Goal: Communication & Community: Answer question/provide support

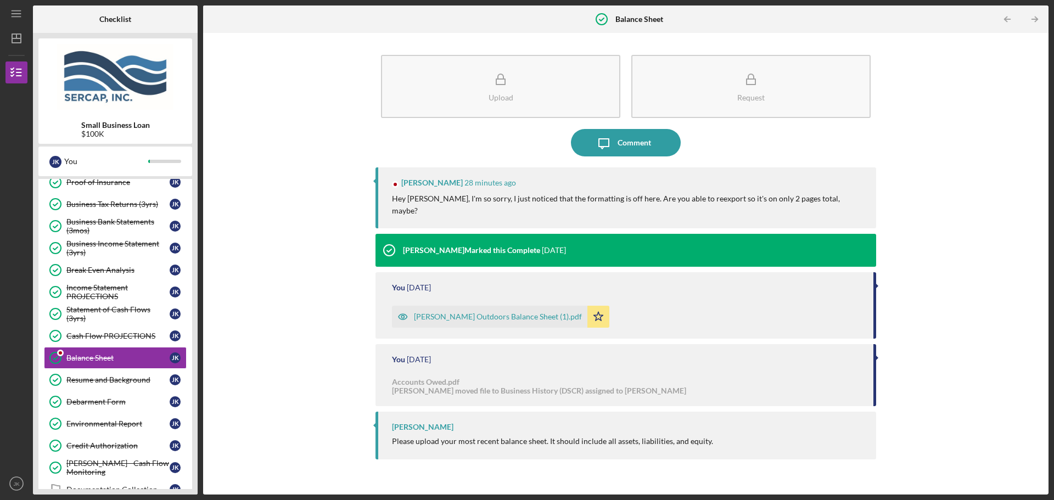
scroll to position [333, 0]
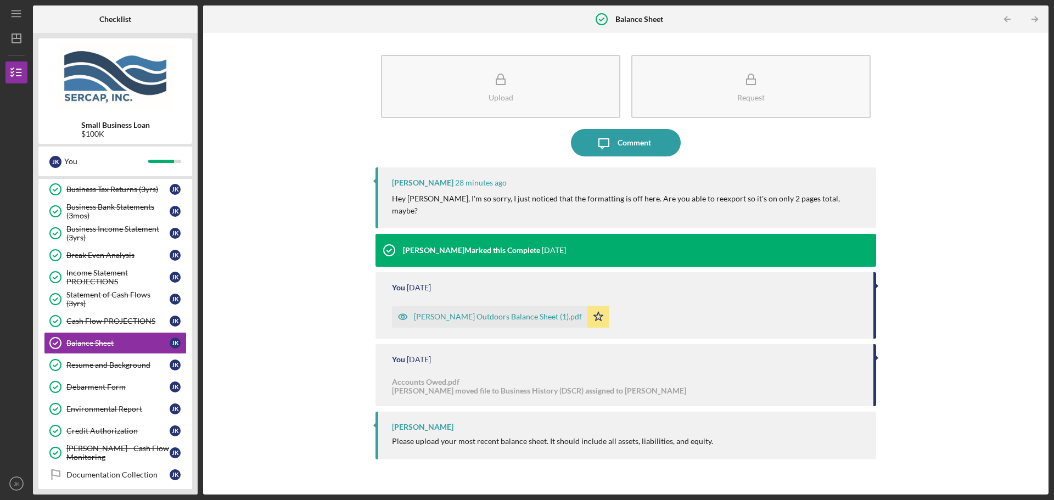
click at [442, 312] on div "[PERSON_NAME] Outdoors Balance Sheet (1).pdf" at bounding box center [498, 316] width 168 height 9
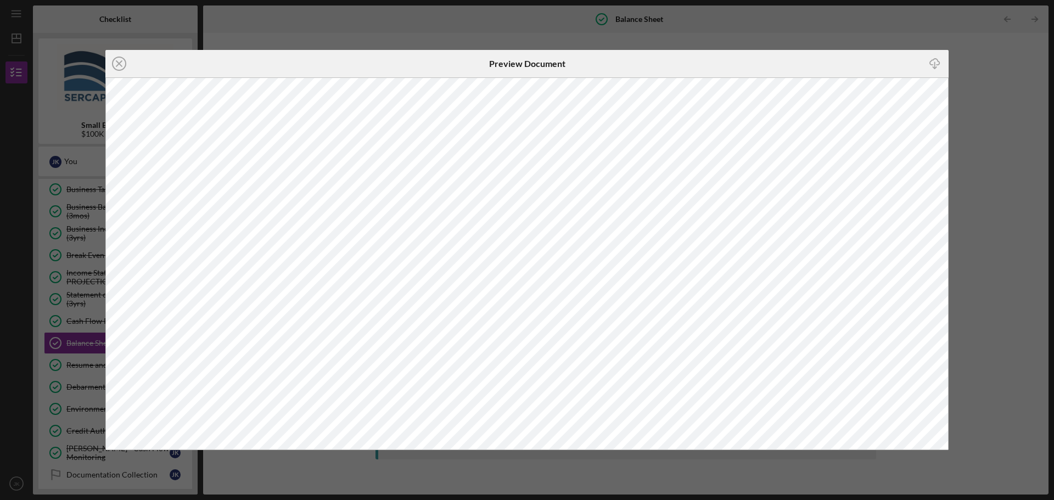
click at [278, 35] on div "Icon/Close Preview Document Icon/Download" at bounding box center [527, 250] width 1054 height 500
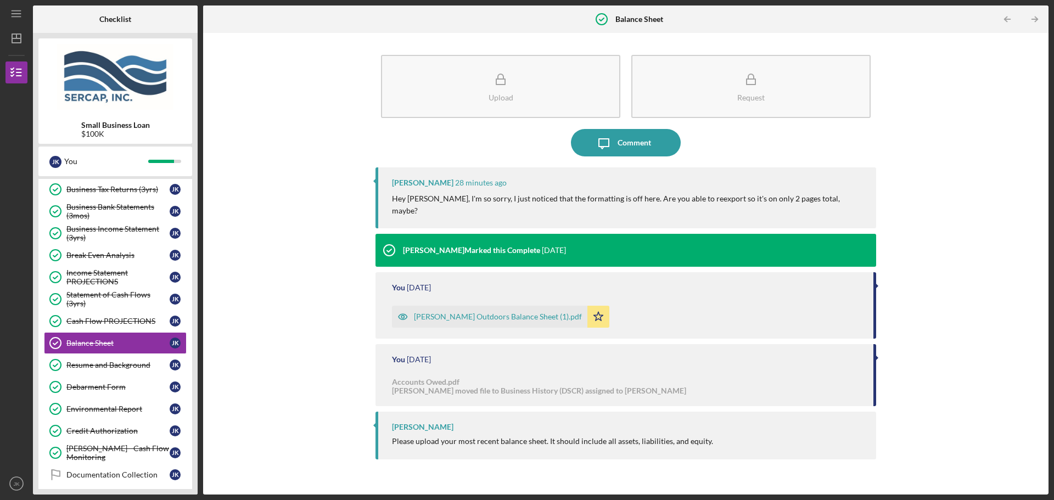
click at [444, 312] on div "[PERSON_NAME] Outdoors Balance Sheet (1).pdf" at bounding box center [498, 316] width 168 height 9
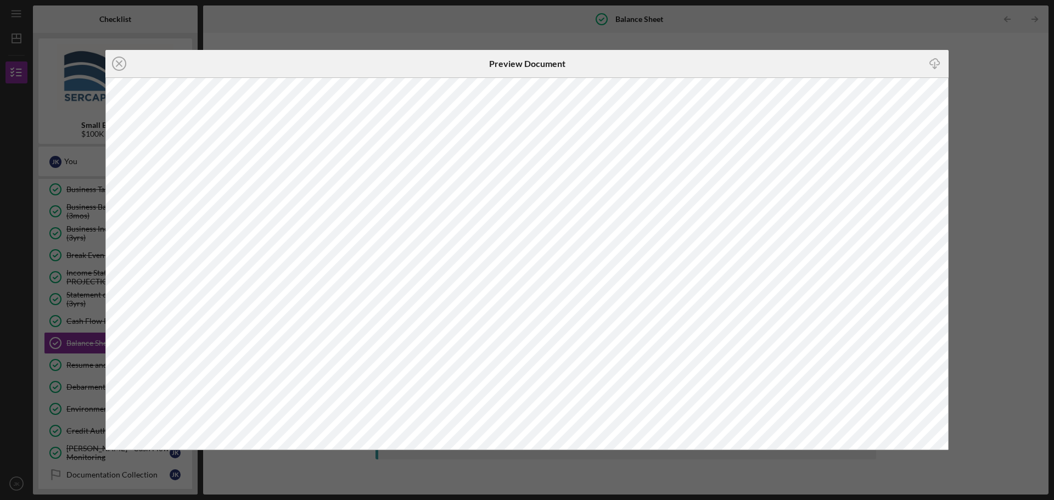
click at [1004, 49] on div "Icon/Close Preview Document Icon/Download" at bounding box center [527, 250] width 1054 height 500
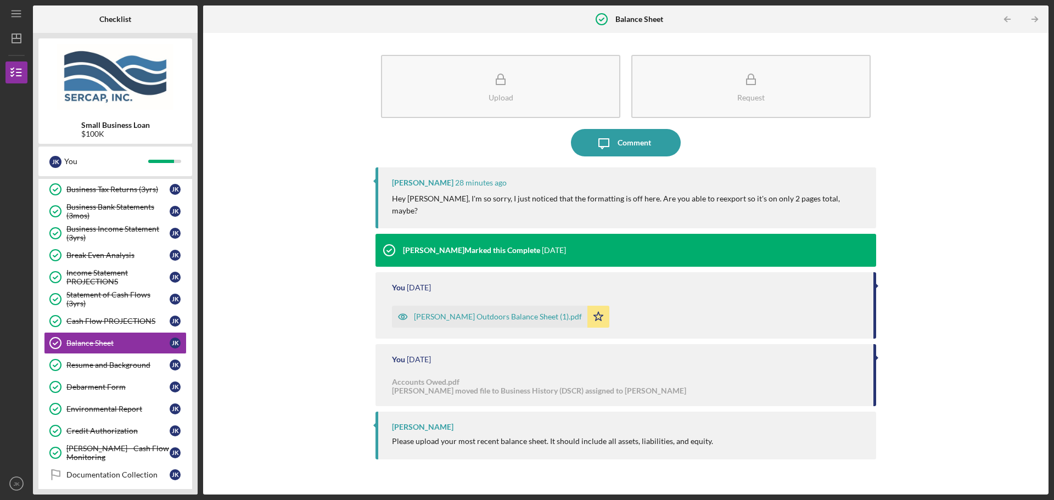
click at [499, 311] on div "[PERSON_NAME] Outdoors Balance Sheet (1).pdf" at bounding box center [489, 317] width 195 height 22
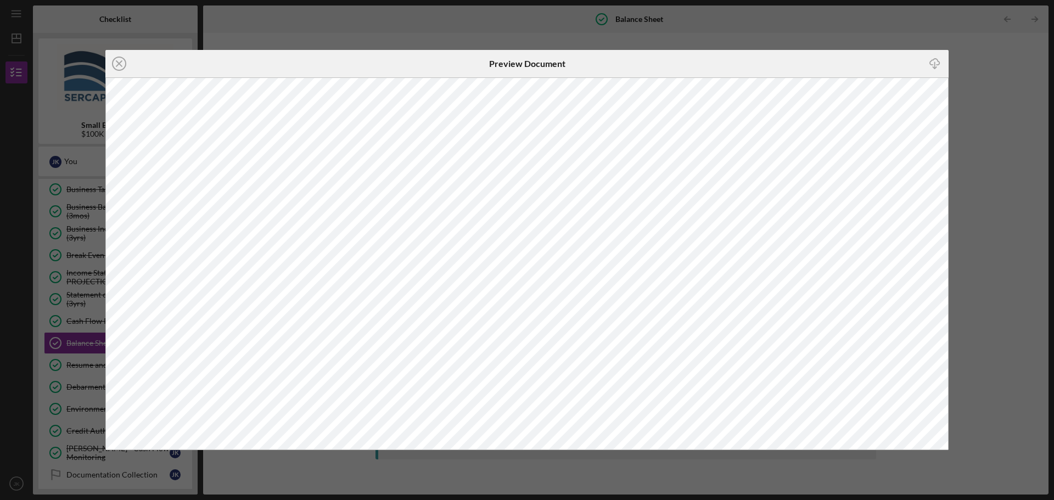
click at [758, 40] on div "Icon/Close Preview Document Icon/Download" at bounding box center [527, 250] width 1054 height 500
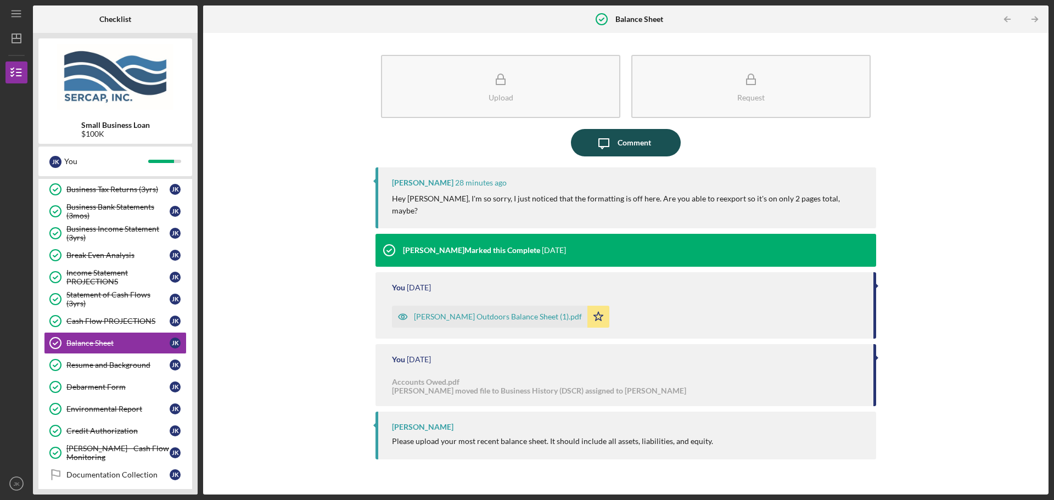
click at [611, 135] on icon "Icon/Message" at bounding box center [603, 142] width 27 height 27
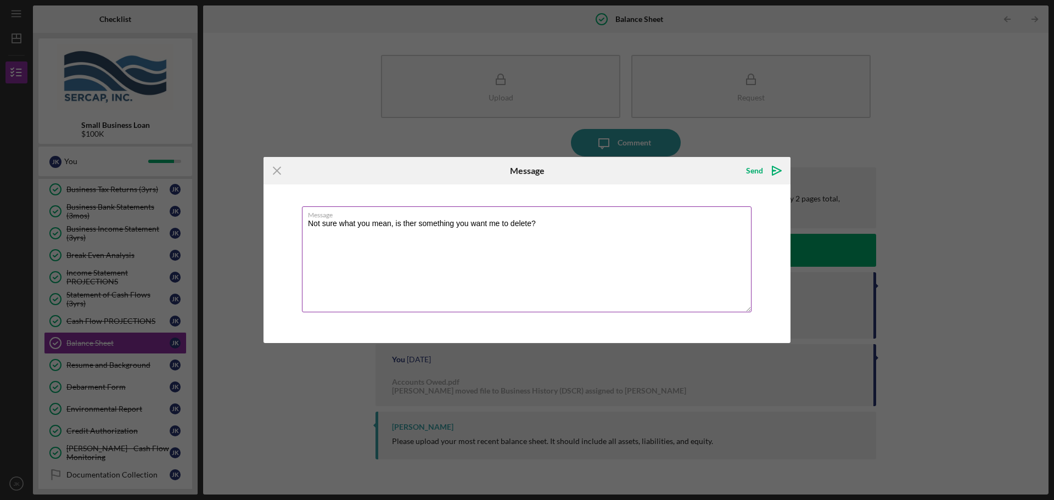
drag, startPoint x: 417, startPoint y: 226, endPoint x: 416, endPoint y: 234, distance: 7.9
click at [416, 227] on textarea "Not sure what you mean, is ther something you want me to delete?" at bounding box center [527, 259] width 450 height 106
type textarea "Not sure what you mean, is there something you want me to delete?"
click at [766, 172] on icon "Icon/icon-invite-send" at bounding box center [776, 170] width 27 height 27
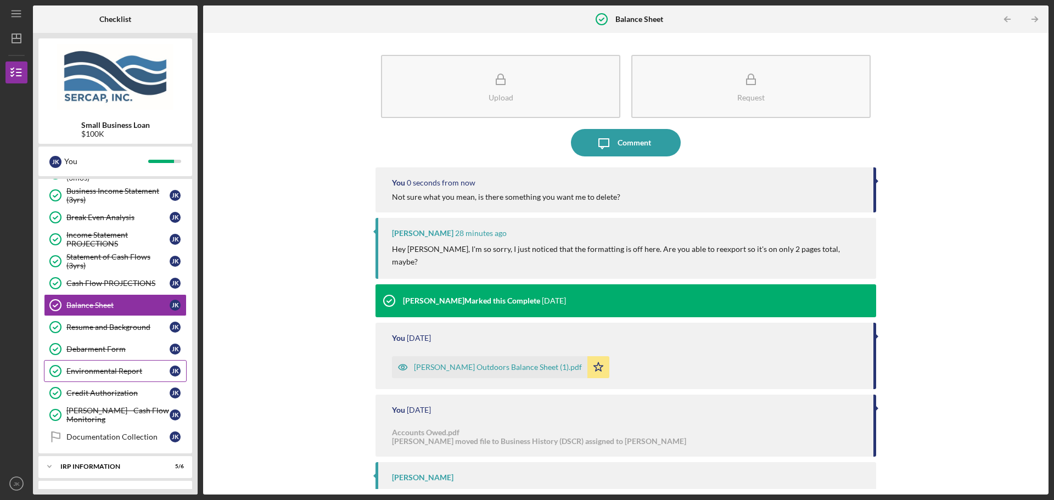
scroll to position [464, 0]
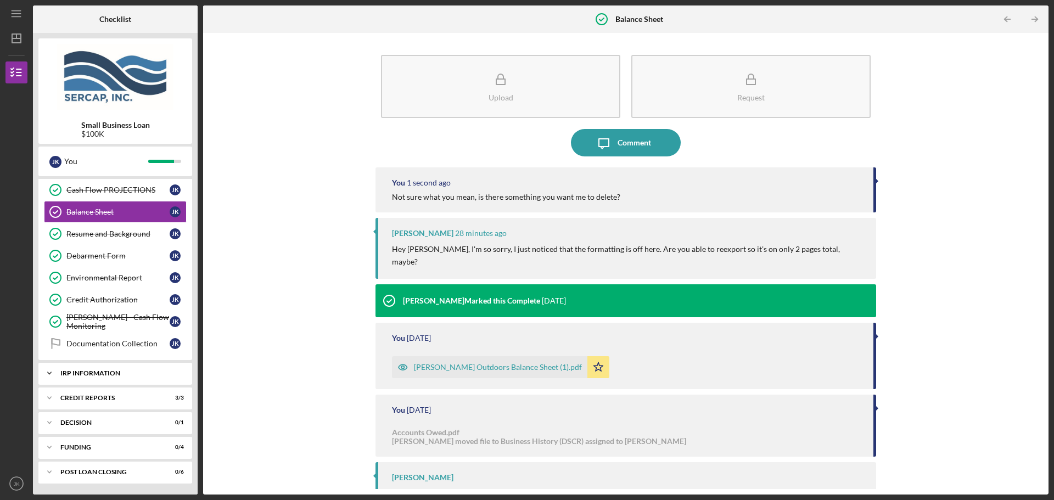
click at [153, 377] on div "Icon/Expander IRP Information 5 / 6" at bounding box center [115, 373] width 154 height 22
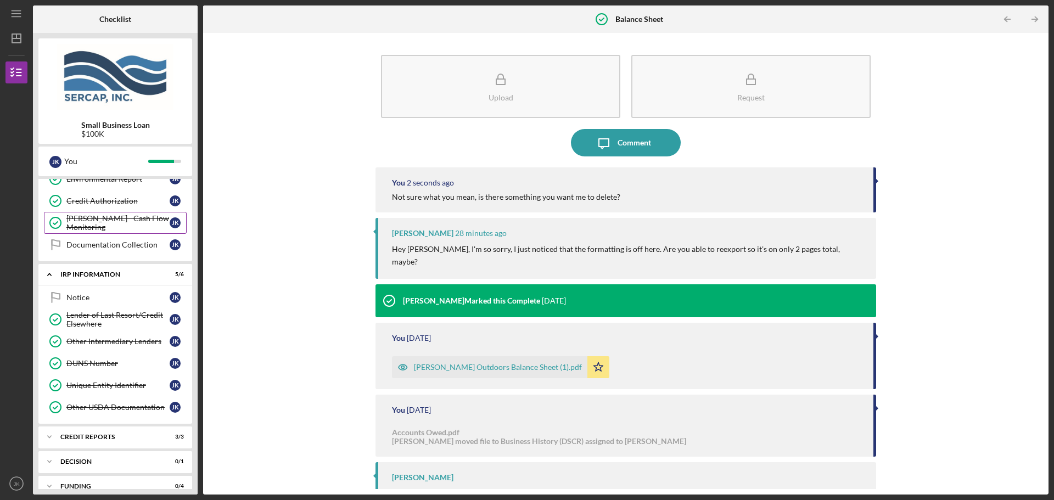
scroll to position [602, 0]
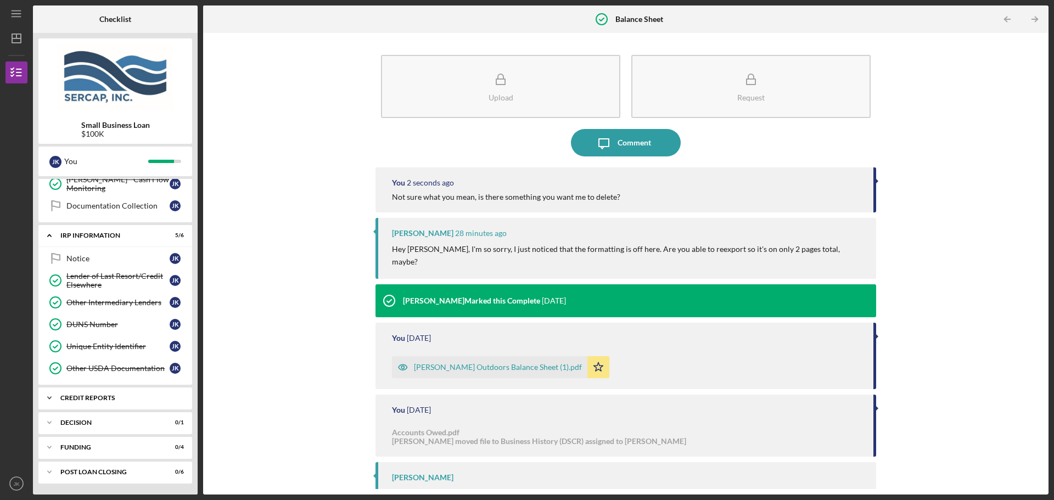
click at [142, 403] on div "Icon/Expander credit reports 3 / 3" at bounding box center [115, 398] width 154 height 22
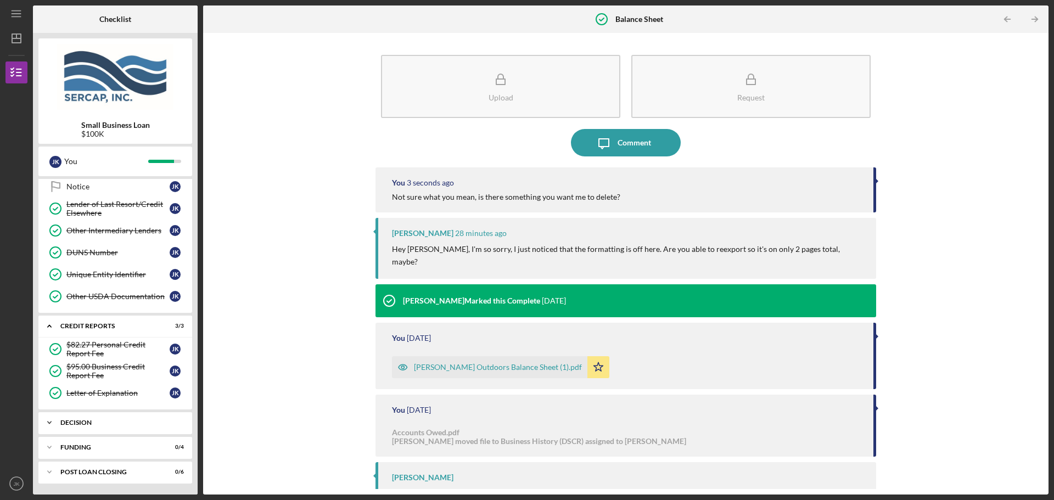
click at [137, 425] on div "Decision" at bounding box center [119, 422] width 118 height 7
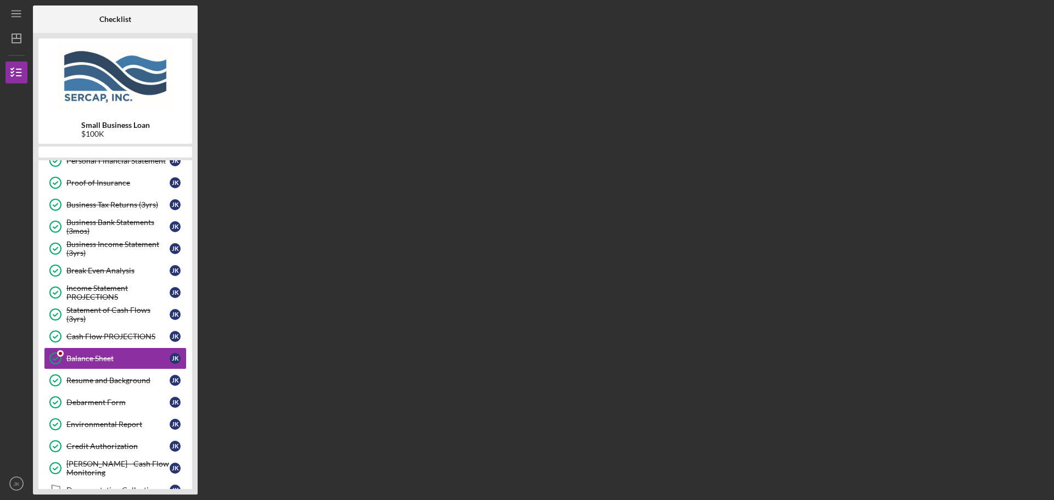
scroll to position [333, 0]
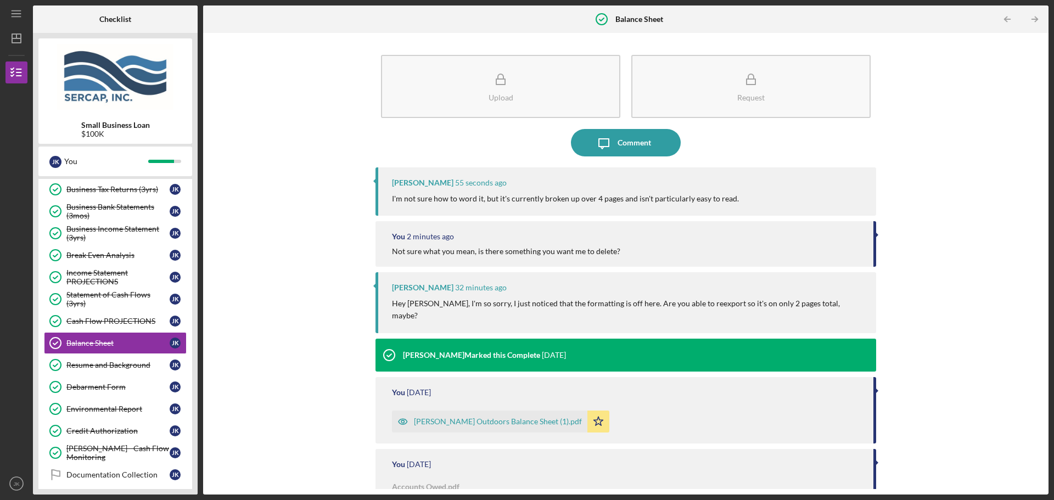
click at [510, 417] on div "[PERSON_NAME] Outdoors Balance Sheet (1).pdf" at bounding box center [498, 421] width 168 height 9
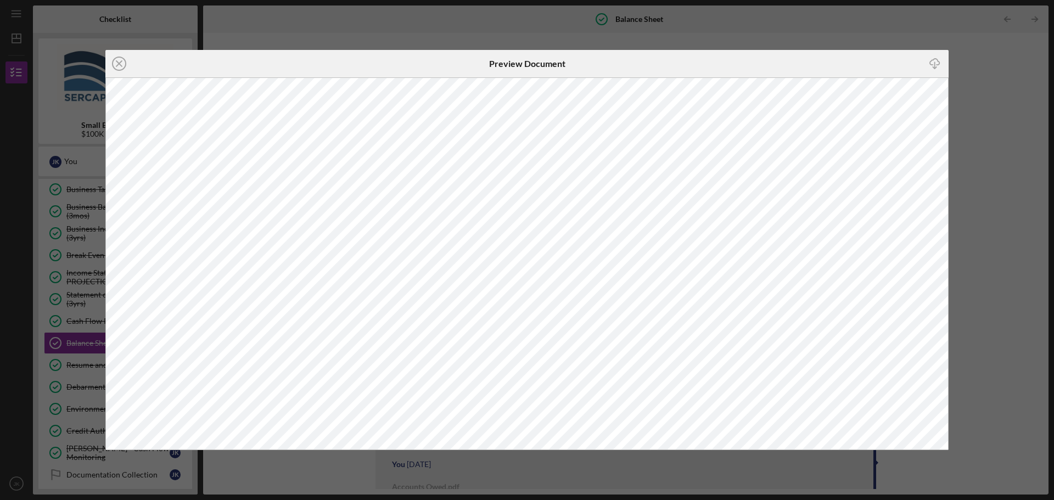
click at [342, 29] on div "Icon/Close Preview Document Icon/Download" at bounding box center [527, 250] width 1054 height 500
